Goal: Task Accomplishment & Management: Manage account settings

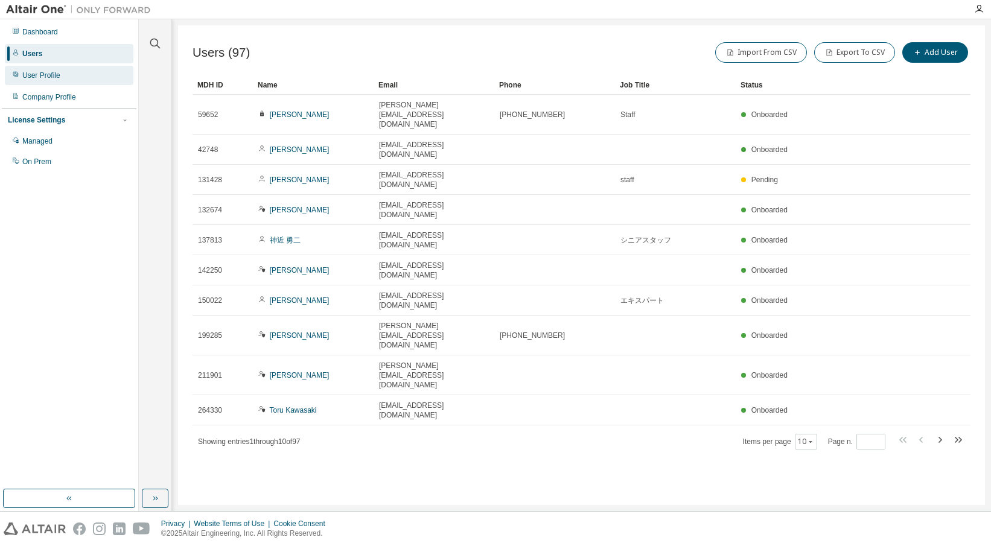
click at [43, 78] on div "User Profile" at bounding box center [41, 76] width 38 height 10
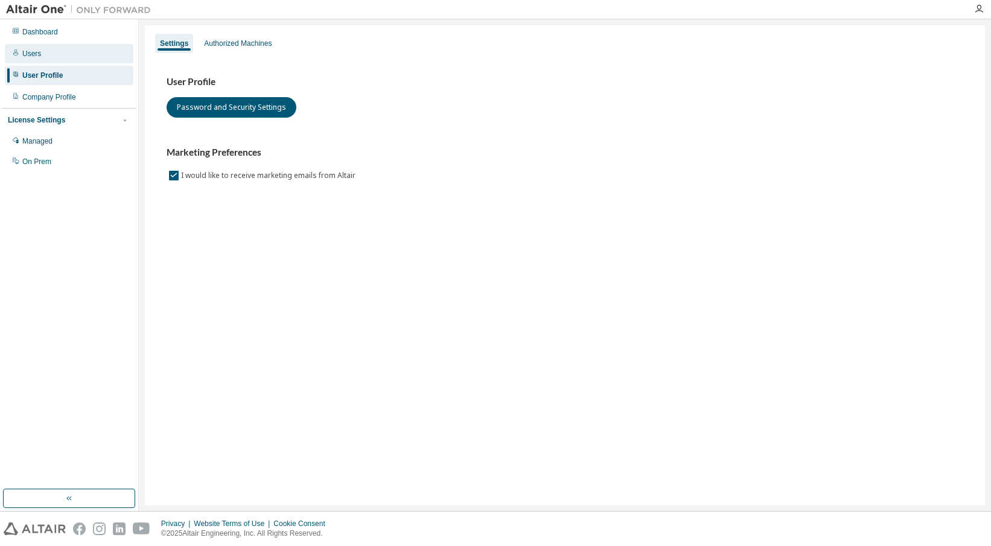
click at [39, 58] on div "Users" at bounding box center [31, 54] width 19 height 10
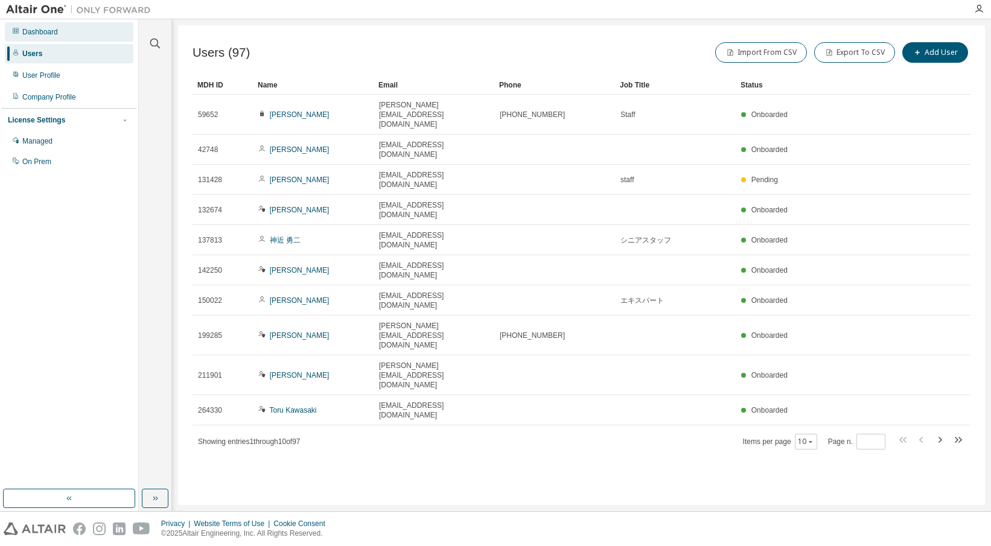
click at [45, 33] on div "Dashboard" at bounding box center [40, 32] width 36 height 10
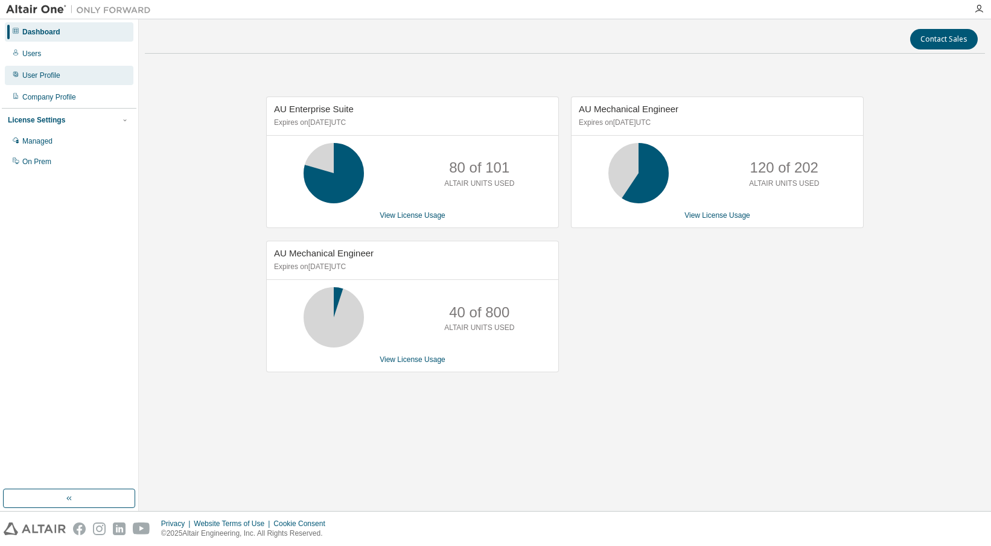
click at [57, 76] on div "User Profile" at bounding box center [41, 76] width 38 height 10
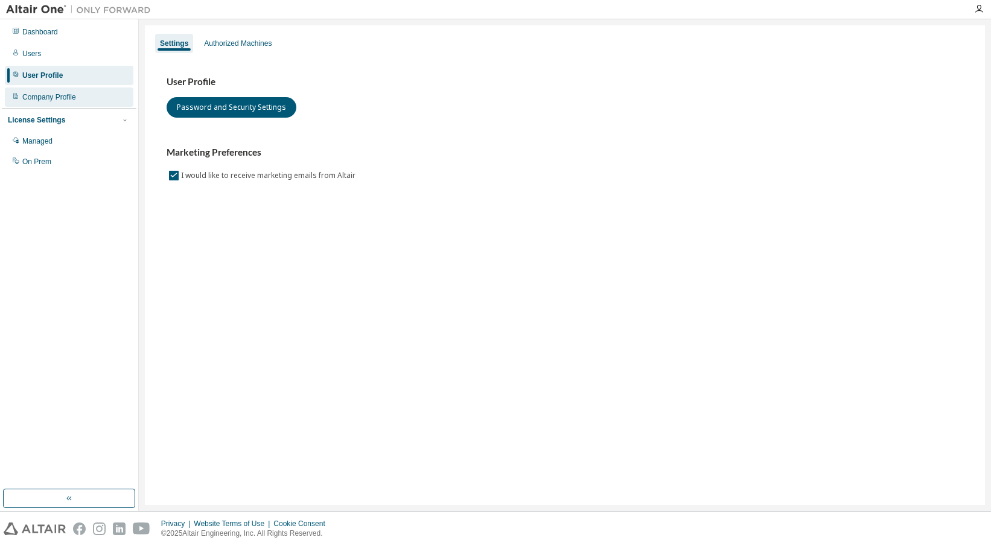
click at [46, 93] on div "Company Profile" at bounding box center [49, 97] width 54 height 10
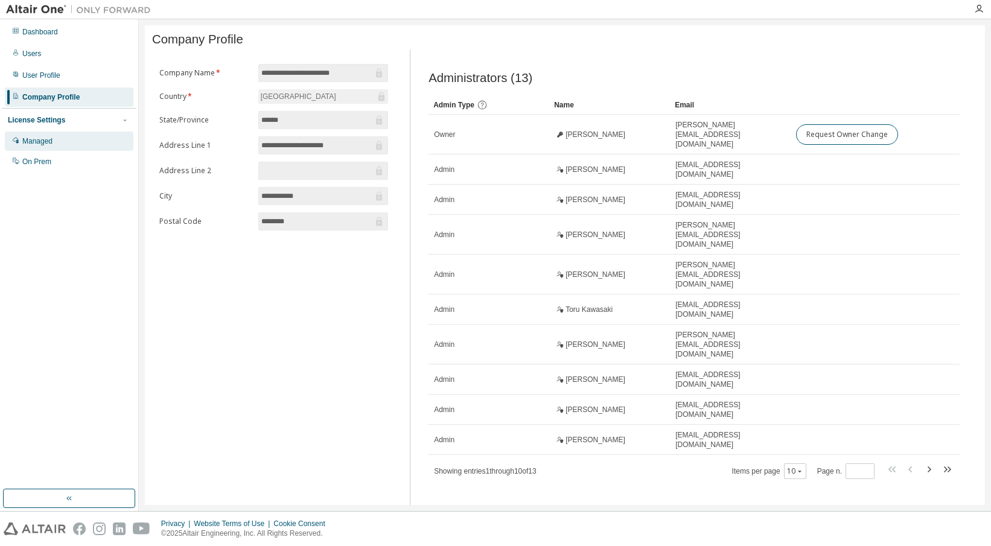
click at [34, 136] on div "Managed" at bounding box center [69, 141] width 129 height 19
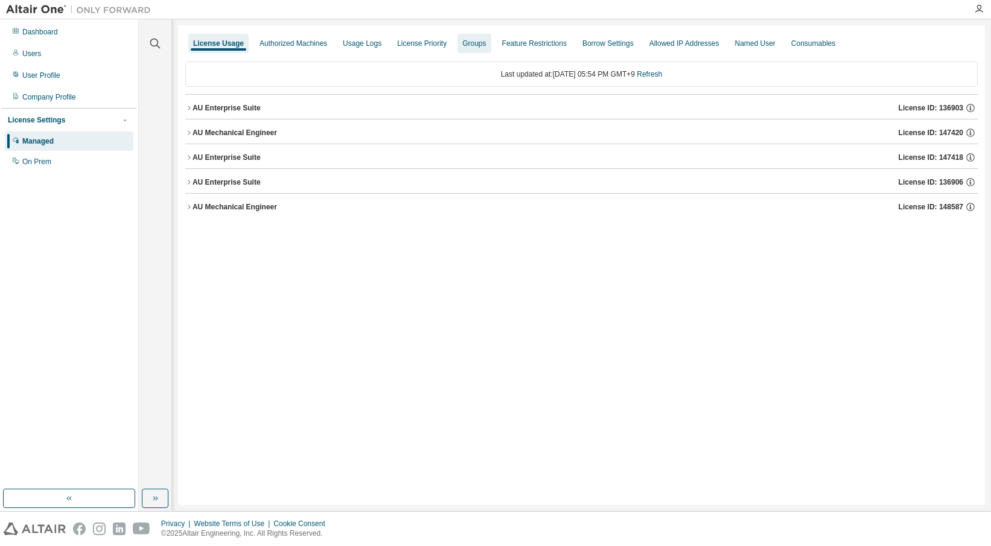
click at [469, 39] on div "Groups" at bounding box center [474, 44] width 24 height 10
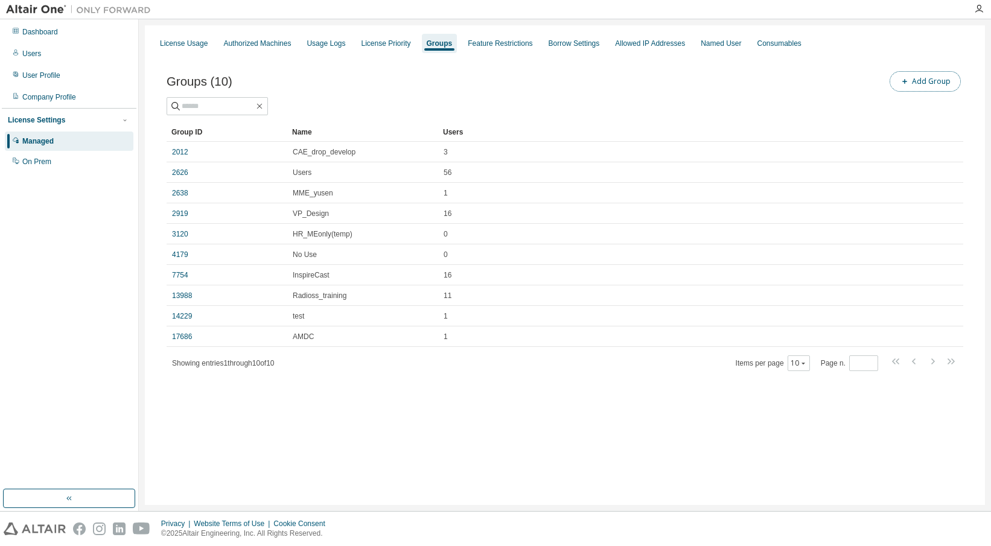
click at [915, 84] on button "Add Group" at bounding box center [924, 81] width 71 height 21
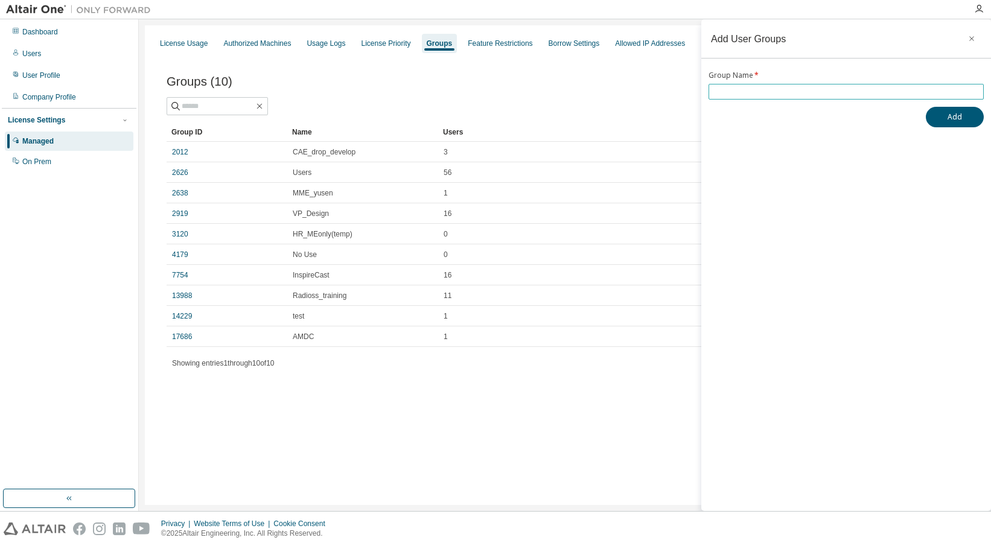
click at [829, 92] on input "text" at bounding box center [845, 92] width 269 height 10
click at [950, 117] on button "Add" at bounding box center [955, 117] width 58 height 21
drag, startPoint x: 558, startPoint y: 379, endPoint x: 552, endPoint y: 383, distance: 6.9
click at [556, 379] on div "Groups (11) Add Group Clear Load Save Save As Field Operator Value Select filte…" at bounding box center [564, 228] width 825 height 349
drag, startPoint x: 749, startPoint y: 92, endPoint x: 688, endPoint y: 92, distance: 60.9
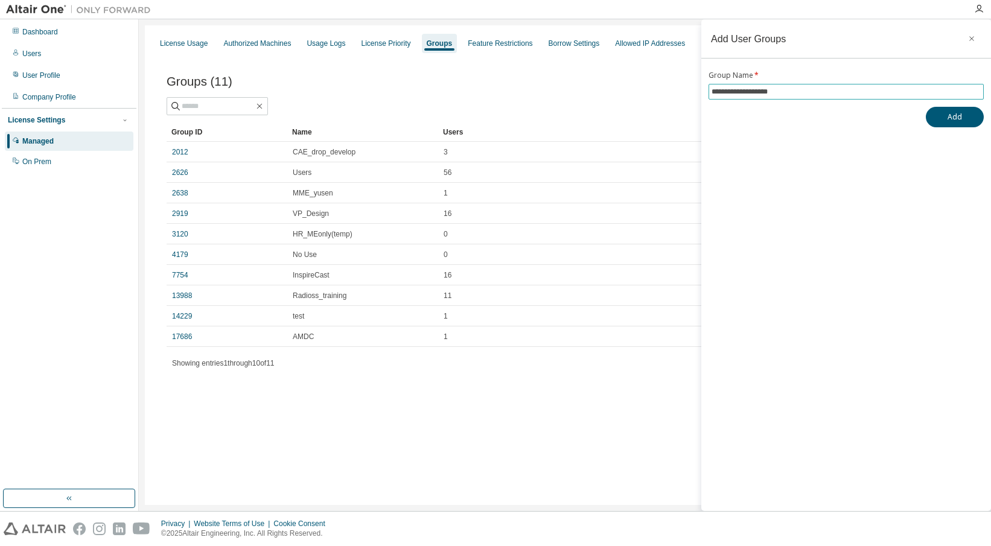
click at [688, 92] on main "**********" at bounding box center [565, 265] width 852 height 492
type input "**********"
click at [948, 117] on button "Add" at bounding box center [955, 117] width 58 height 21
click at [973, 38] on icon "button" at bounding box center [971, 39] width 8 height 10
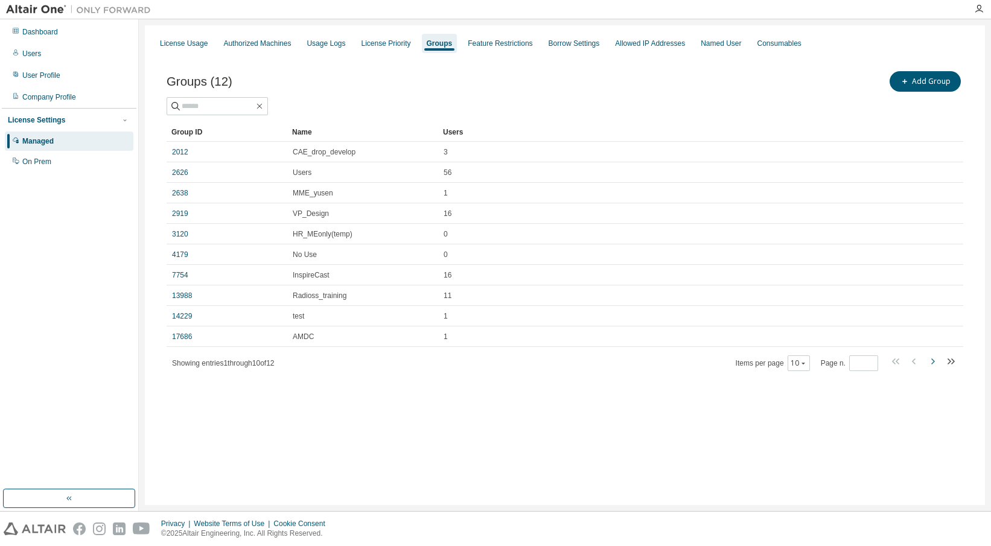
click at [937, 365] on icon "button" at bounding box center [932, 361] width 14 height 14
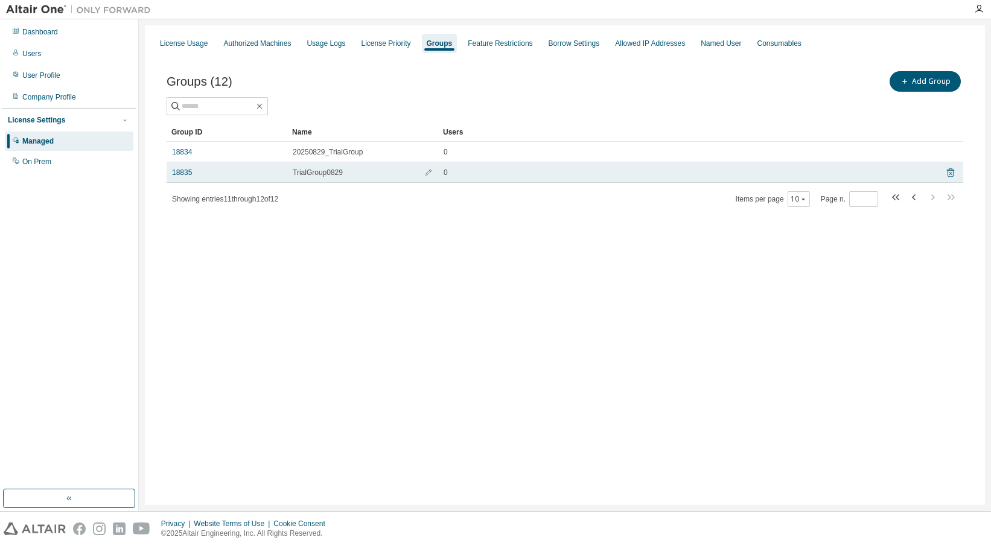
click at [955, 174] on icon at bounding box center [950, 172] width 11 height 14
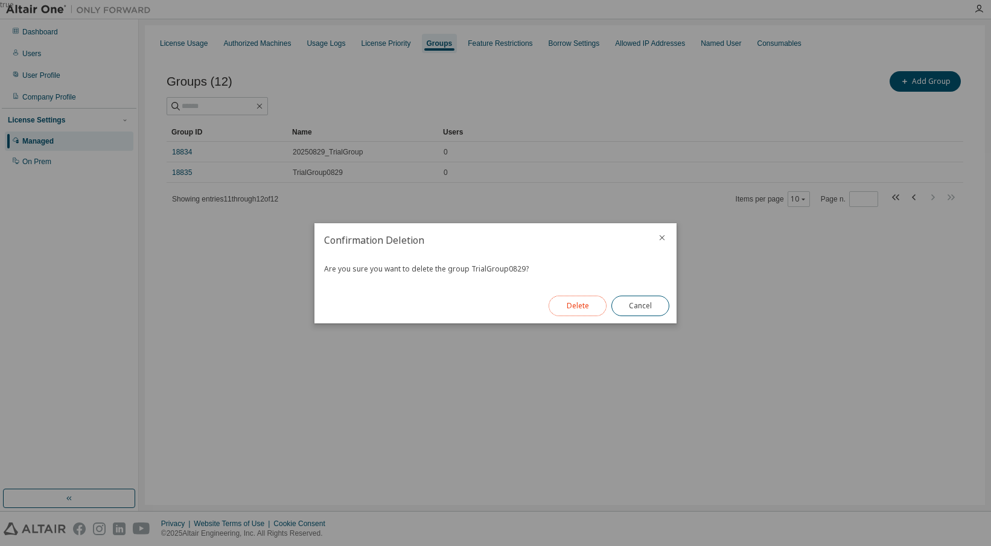
click at [584, 308] on button "Delete" at bounding box center [577, 306] width 58 height 21
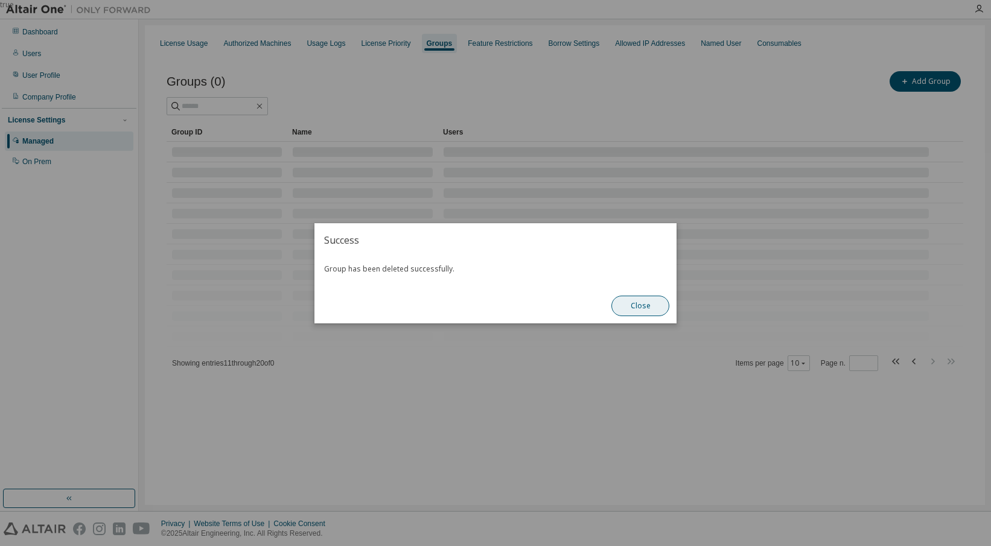
click at [637, 311] on button "Close" at bounding box center [640, 306] width 58 height 21
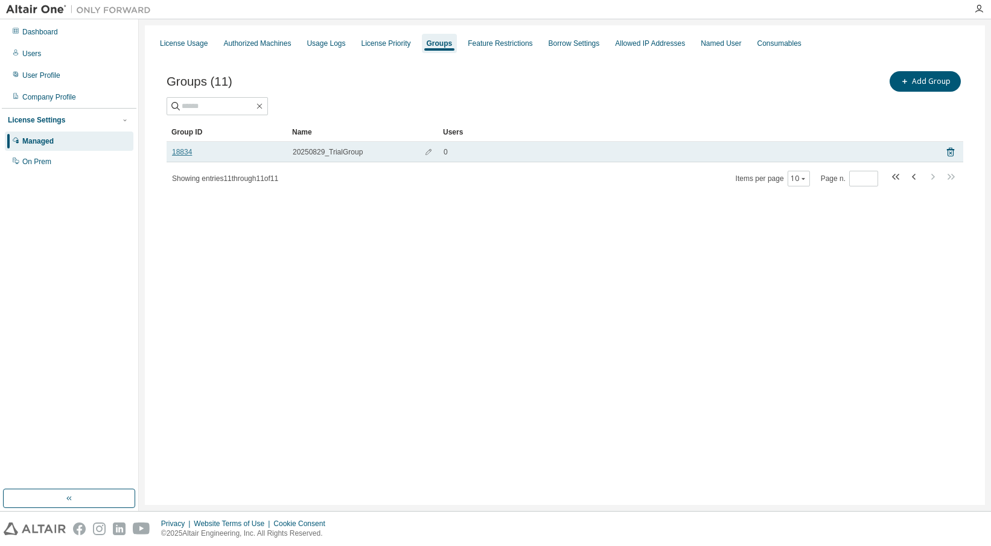
click at [187, 154] on link "18834" at bounding box center [182, 152] width 20 height 10
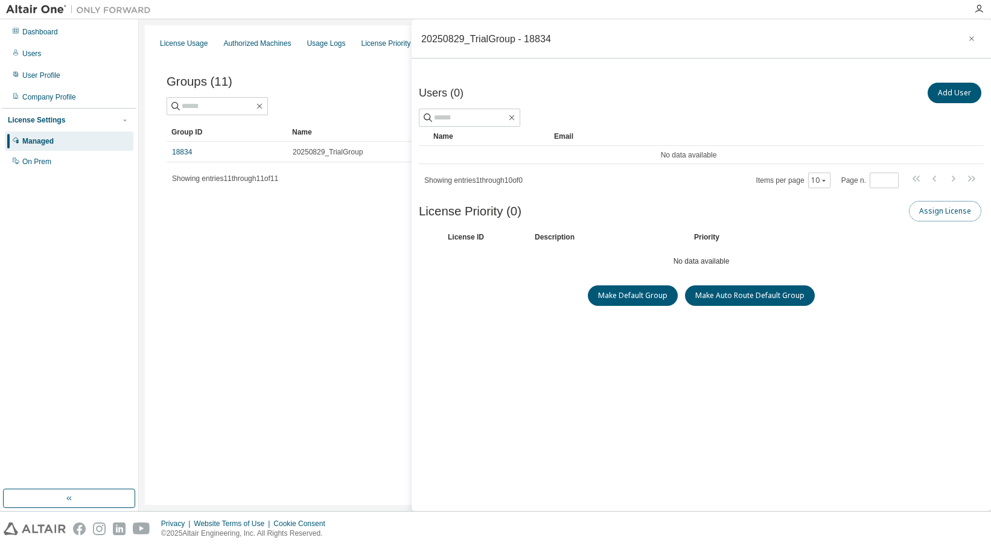
click at [925, 217] on button "Assign License" at bounding box center [945, 211] width 72 height 21
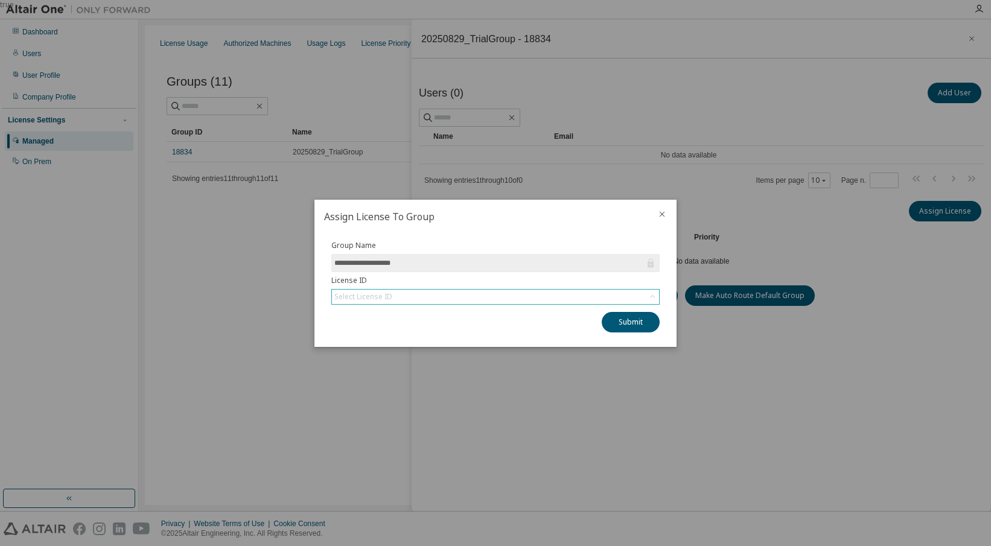
click at [647, 297] on icon at bounding box center [652, 297] width 12 height 12
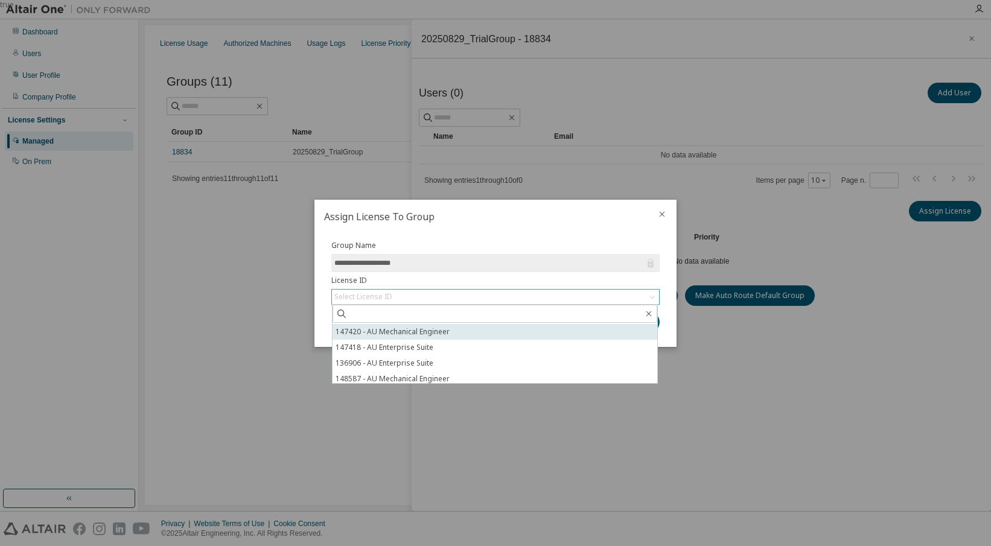
scroll to position [18, 0]
click at [317, 313] on div "**********" at bounding box center [495, 290] width 362 height 113
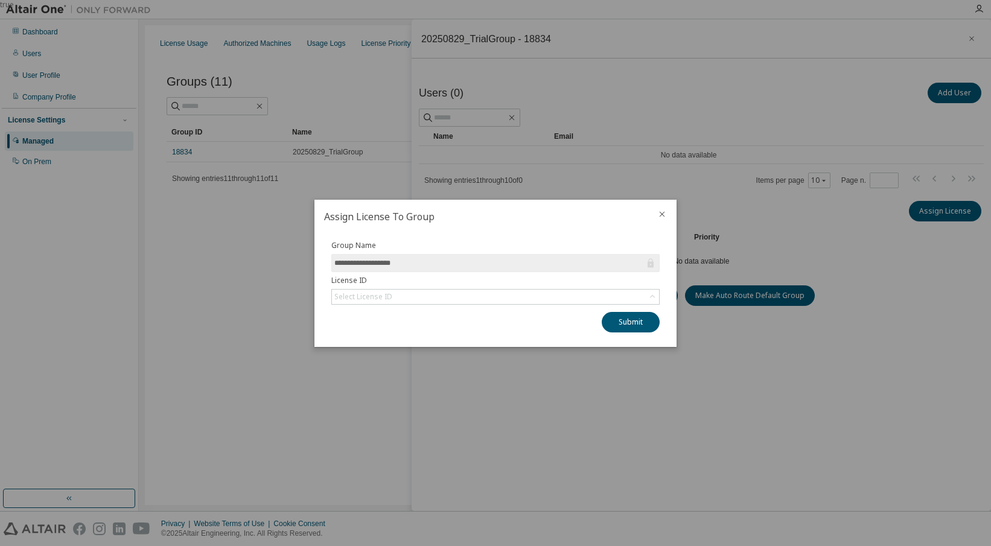
click at [360, 302] on div "Select License ID" at bounding box center [363, 296] width 62 height 13
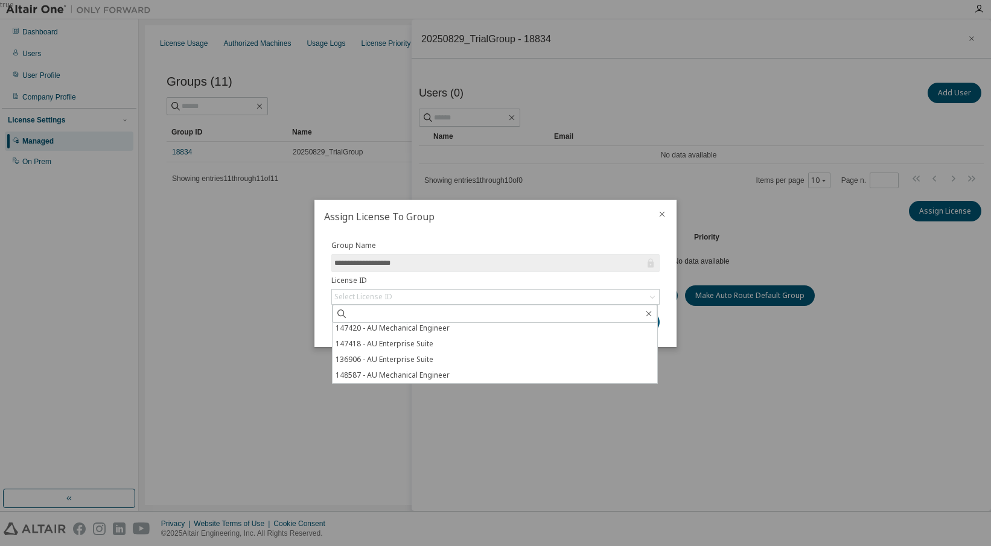
click at [357, 376] on li "148587 - AU Mechanical Engineer" at bounding box center [494, 375] width 325 height 16
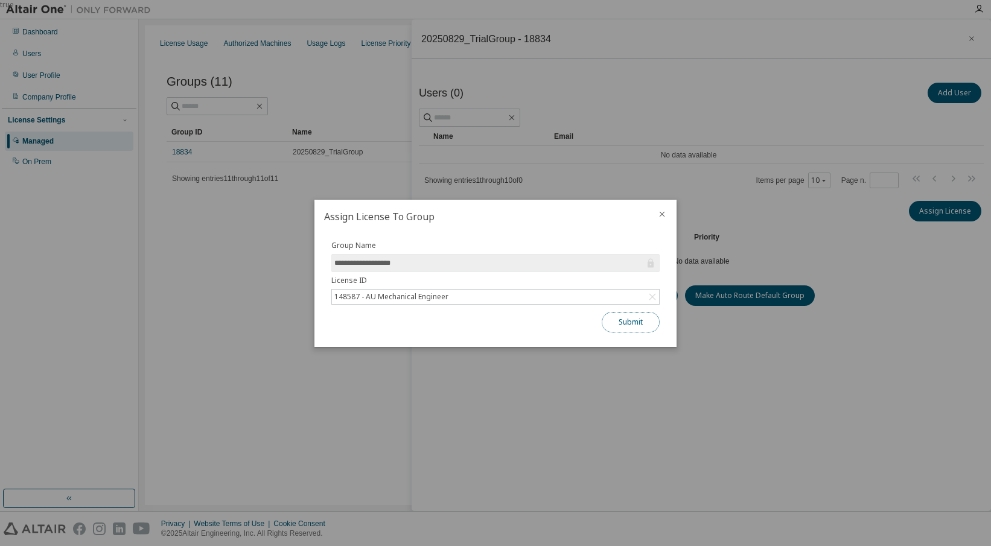
click at [637, 321] on button "Submit" at bounding box center [631, 322] width 58 height 21
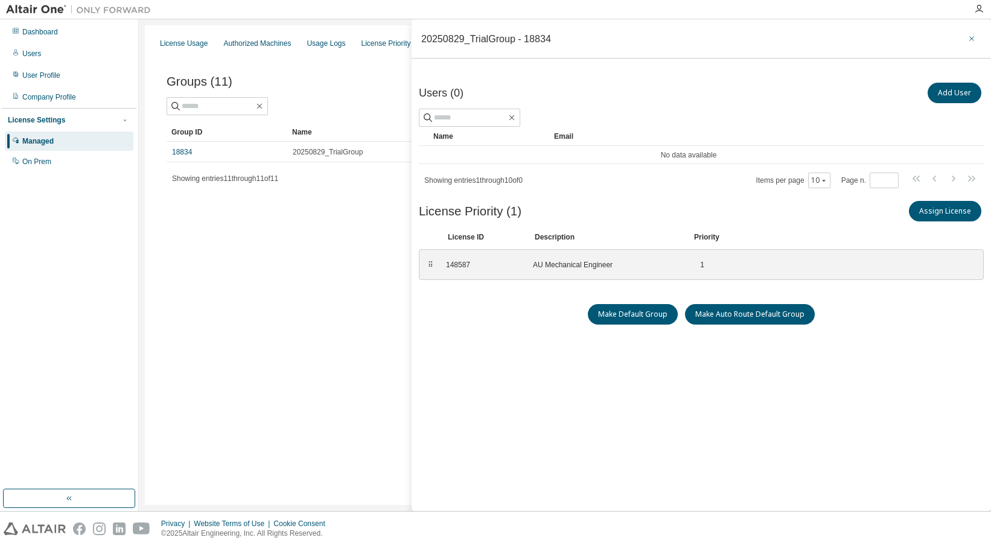
click at [967, 36] on icon "button" at bounding box center [971, 39] width 8 height 10
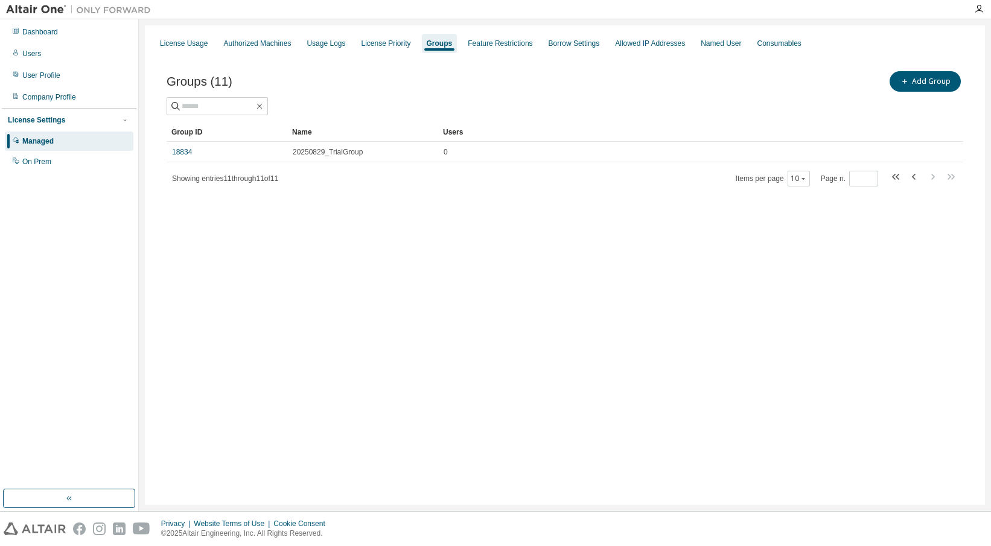
click at [428, 42] on div "Groups" at bounding box center [440, 44] width 26 height 10
click at [910, 175] on icon "button" at bounding box center [914, 177] width 14 height 14
type input "*"
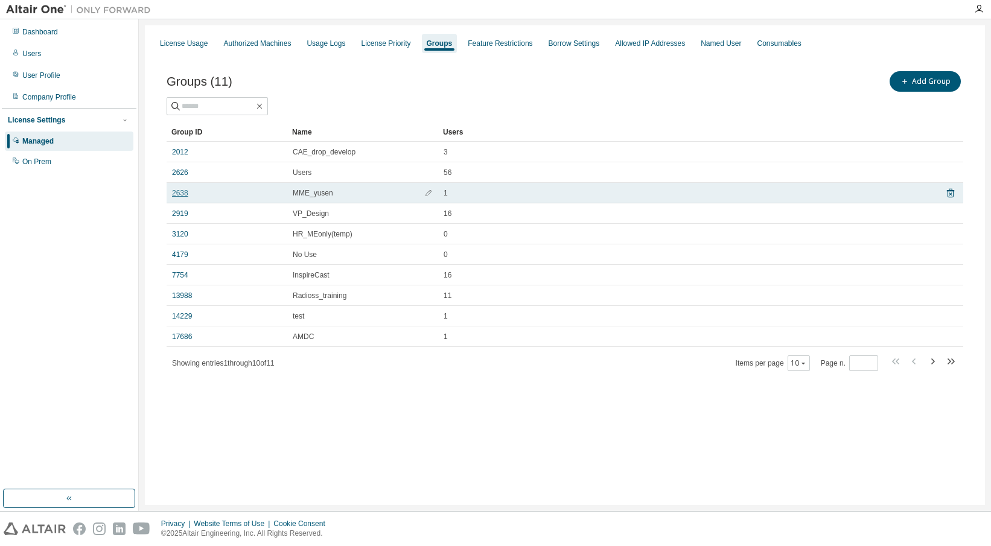
click at [177, 193] on link "2638" at bounding box center [180, 193] width 16 height 10
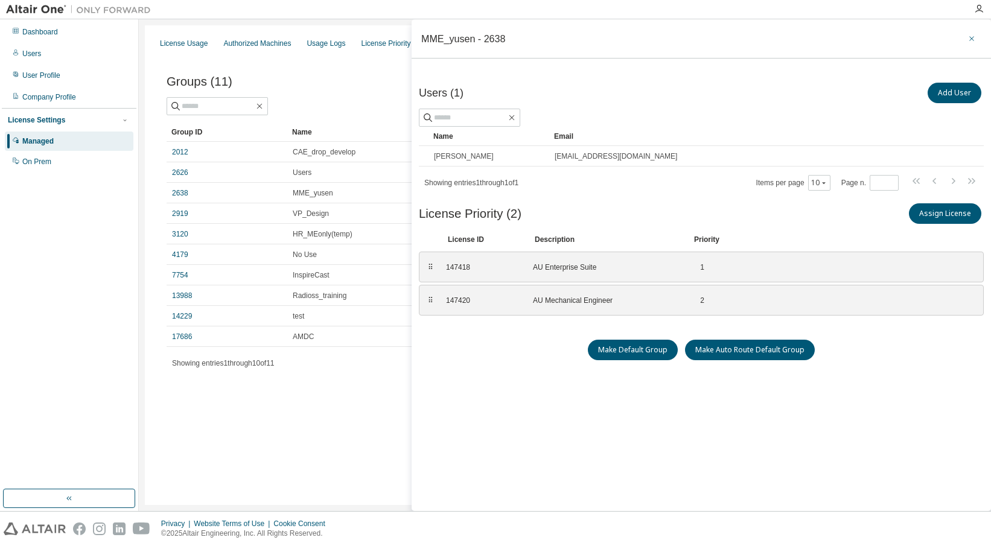
click at [967, 36] on icon "button" at bounding box center [971, 39] width 8 height 10
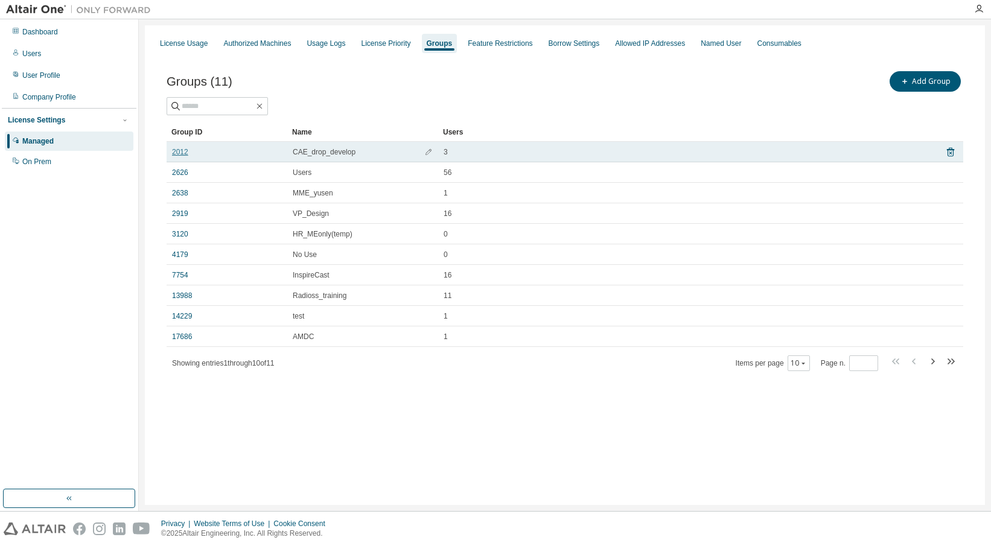
click at [183, 153] on link "2012" at bounding box center [180, 152] width 16 height 10
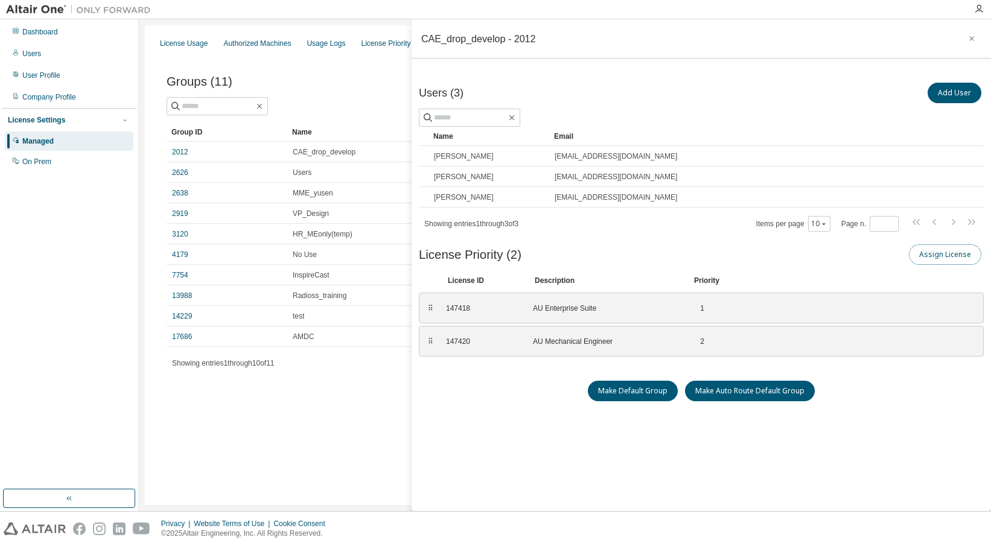
click at [938, 258] on button "Assign License" at bounding box center [945, 254] width 72 height 21
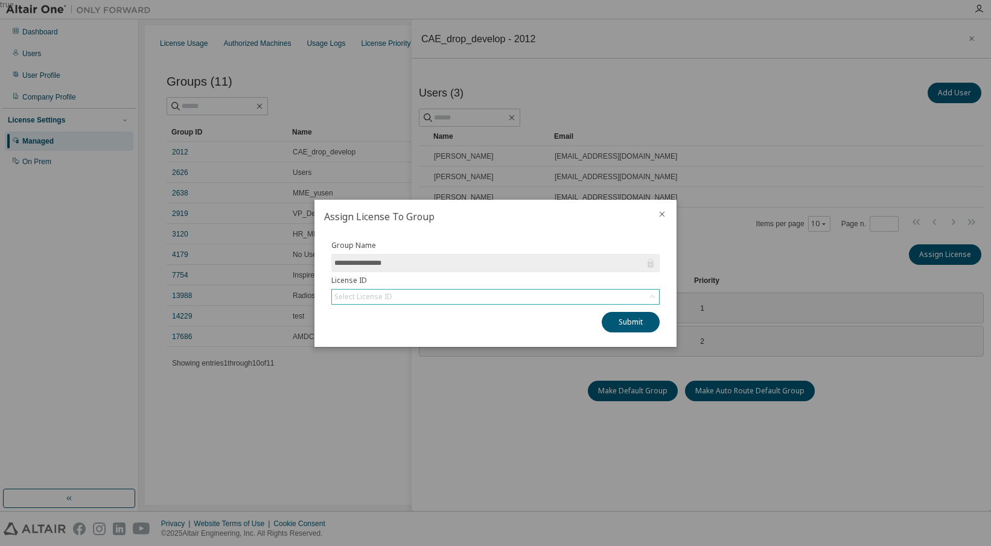
click at [656, 296] on icon at bounding box center [652, 297] width 12 height 12
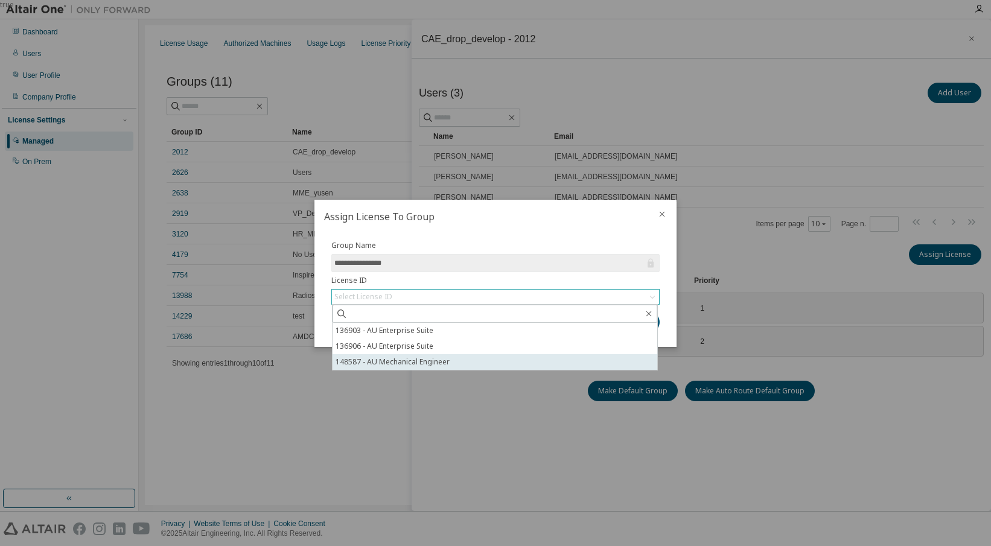
click at [370, 364] on li "148587 - AU Mechanical Engineer" at bounding box center [494, 362] width 325 height 16
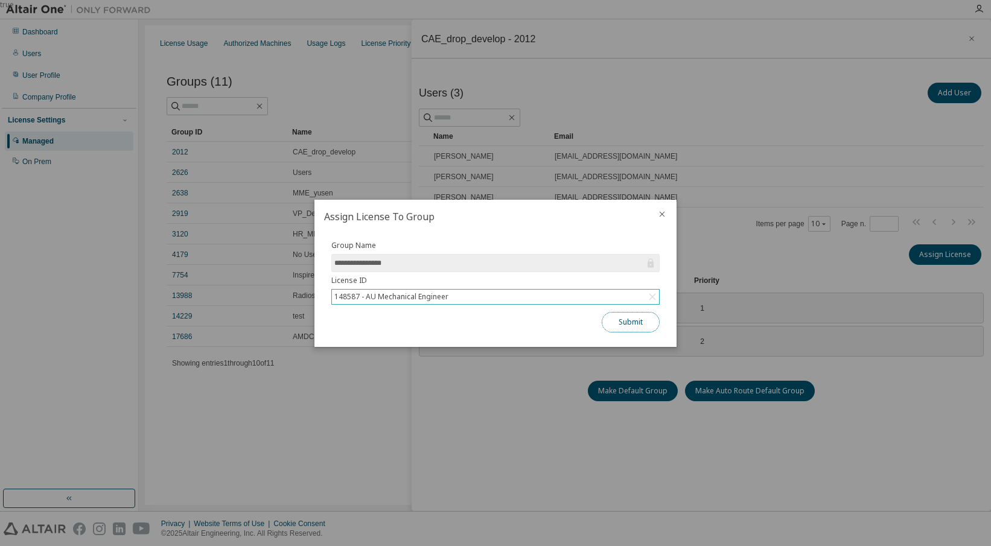
click at [626, 329] on button "Submit" at bounding box center [631, 322] width 58 height 21
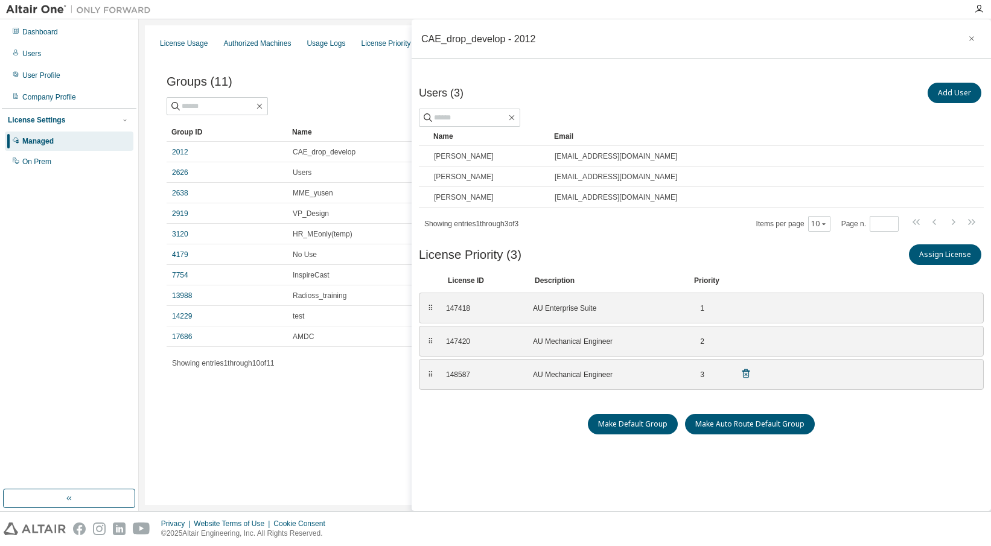
click at [593, 370] on div "AU Mechanical Engineer" at bounding box center [605, 375] width 145 height 10
click at [430, 375] on div "⠿" at bounding box center [430, 375] width 7 height 10
drag, startPoint x: 481, startPoint y: 377, endPoint x: 480, endPoint y: 340, distance: 36.8
click at [480, 340] on div "⠿ 147418 AU Enterprise Suite 1 ⠿ 147420 AU Mechanical Engineer 2 ⠿ 148587 AU Me…" at bounding box center [701, 341] width 565 height 97
drag, startPoint x: 480, startPoint y: 340, endPoint x: 495, endPoint y: 382, distance: 44.1
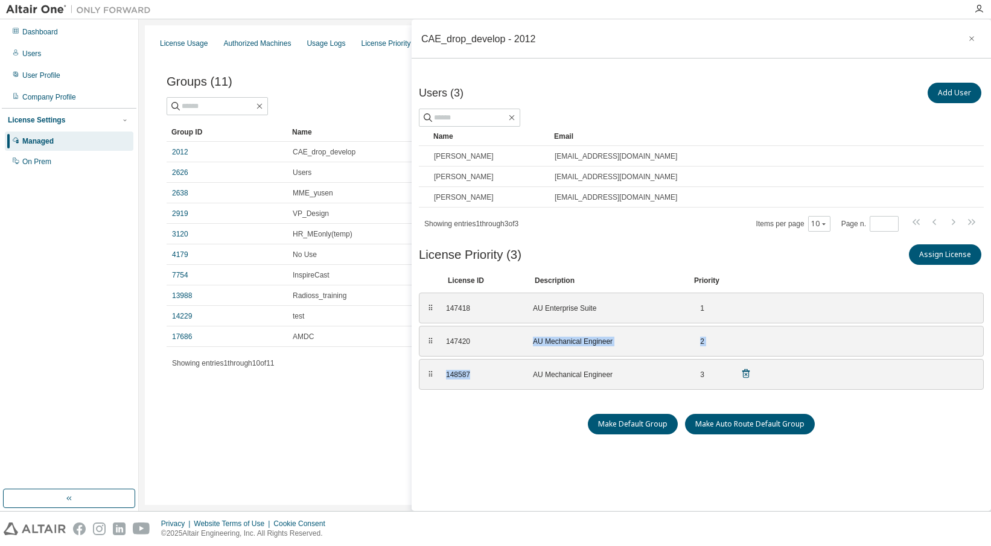
click at [495, 382] on div "148587 AU Mechanical Engineer 3" at bounding box center [599, 374] width 320 height 20
click at [493, 418] on div "Make Default Group Make Auto Route Default Group" at bounding box center [701, 424] width 565 height 21
click at [743, 374] on icon at bounding box center [745, 373] width 11 height 11
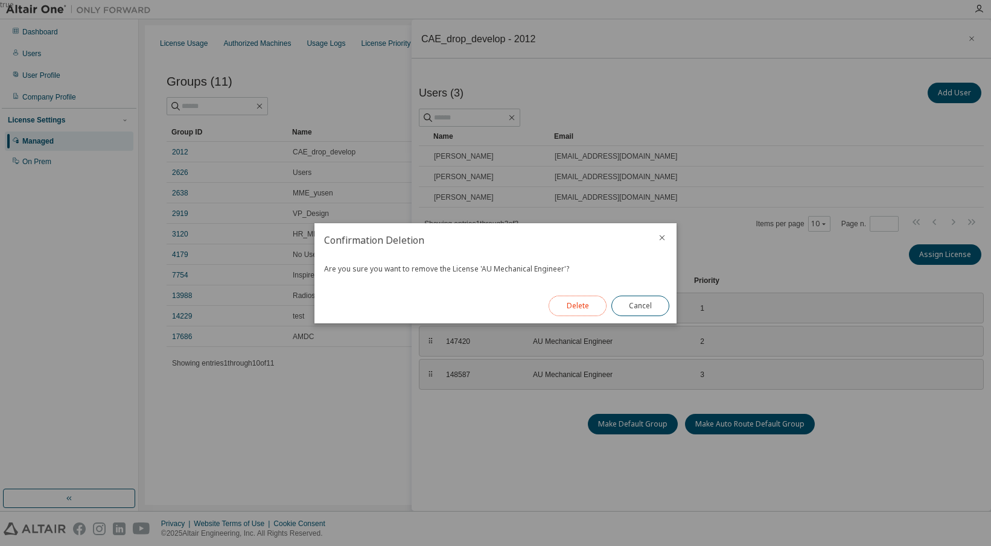
click at [584, 308] on button "Delete" at bounding box center [577, 306] width 58 height 21
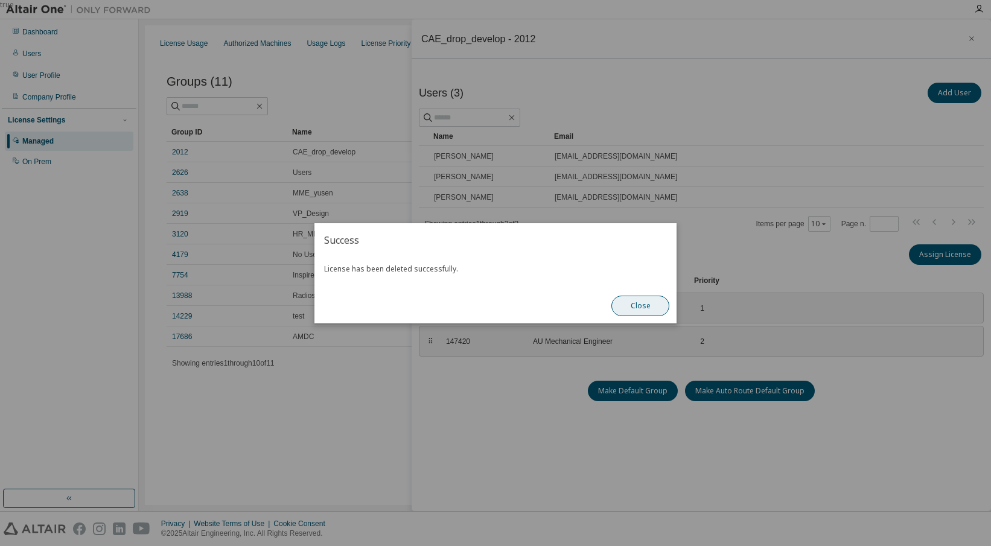
click at [638, 309] on button "Close" at bounding box center [640, 306] width 58 height 21
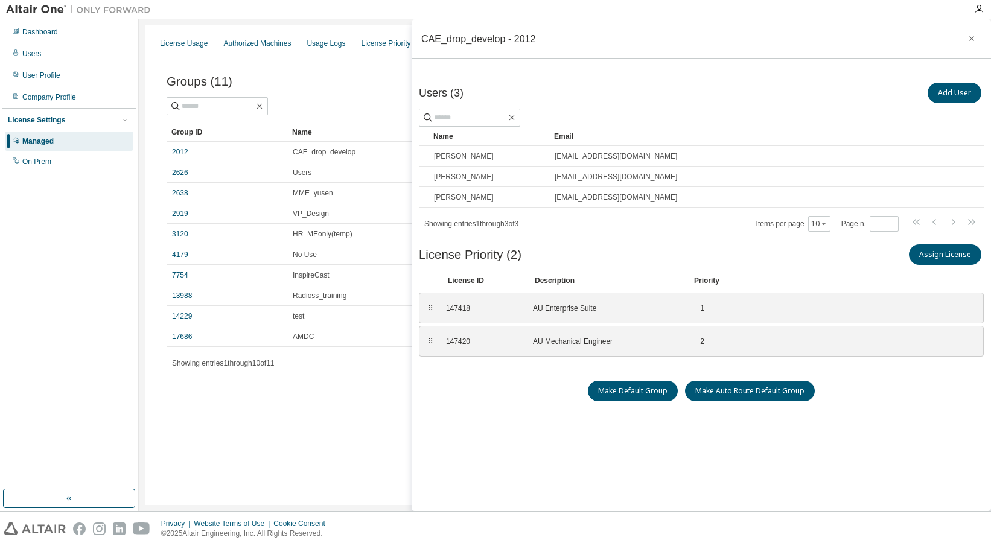
click at [509, 425] on div "Users (3) Add User Clear Load Save Save As Field Operator Value Select filter S…" at bounding box center [701, 298] width 565 height 437
click at [164, 448] on div "License Usage Authorized Machines Usage Logs License Priority Groups Feature Re…" at bounding box center [565, 265] width 840 height 480
click at [43, 55] on div "Users" at bounding box center [69, 53] width 129 height 19
